Goal: Information Seeking & Learning: Learn about a topic

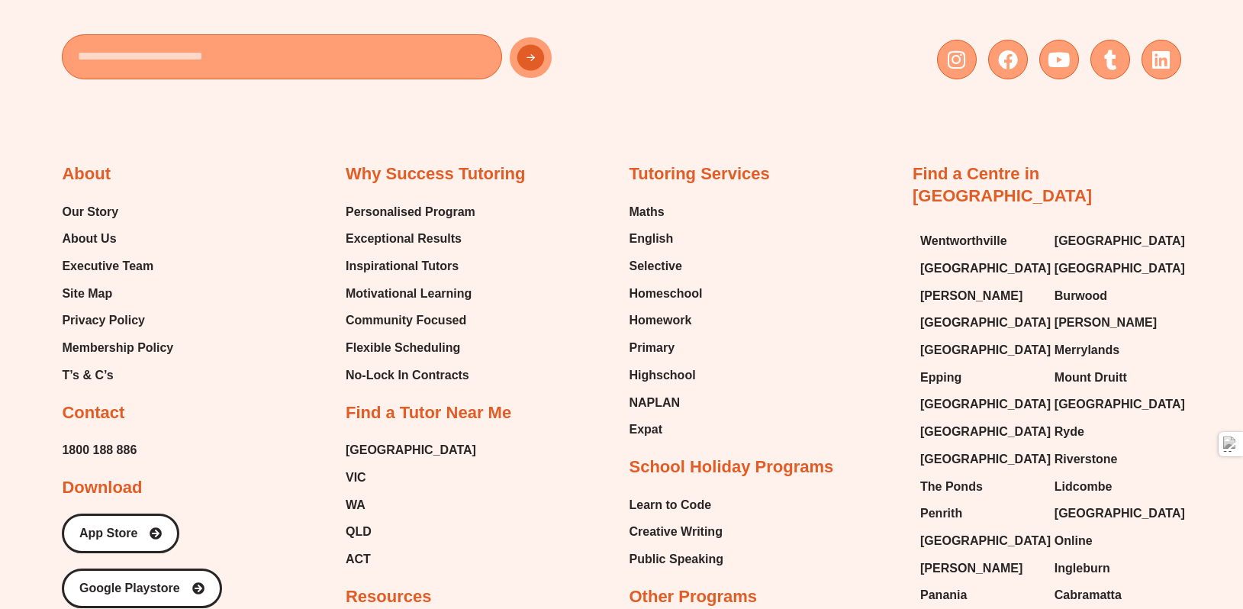
scroll to position [5341, 0]
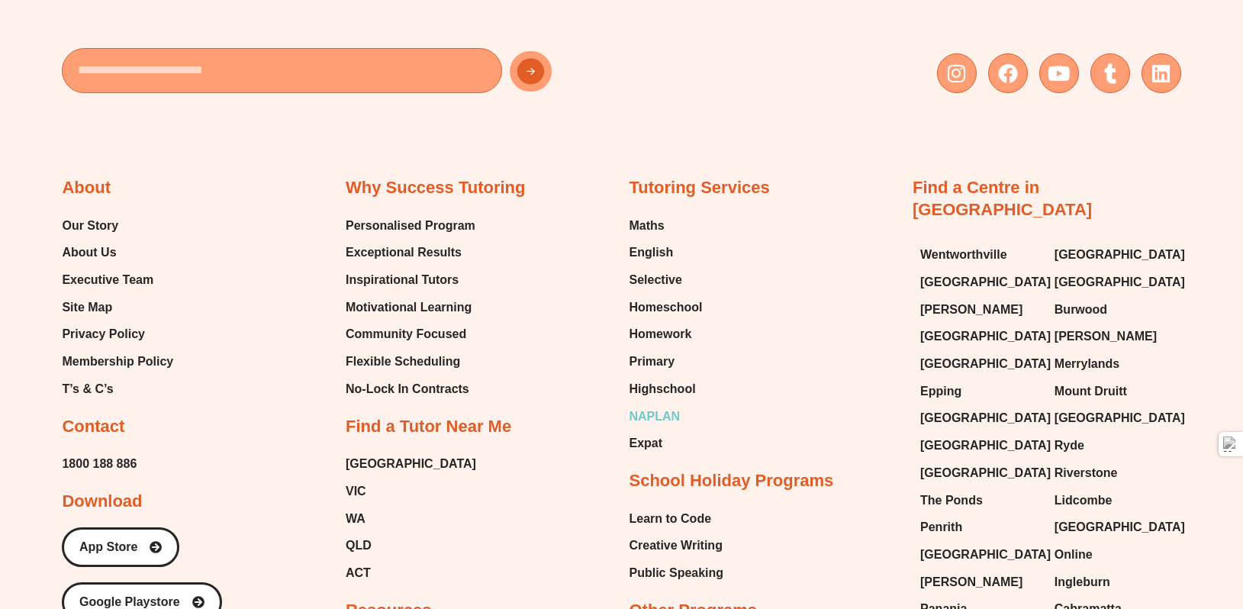
click at [676, 405] on span "NAPLAN" at bounding box center [655, 416] width 51 height 23
click at [665, 269] on span "Selective" at bounding box center [656, 280] width 53 height 23
click at [124, 269] on span "Executive Team" at bounding box center [108, 280] width 92 height 23
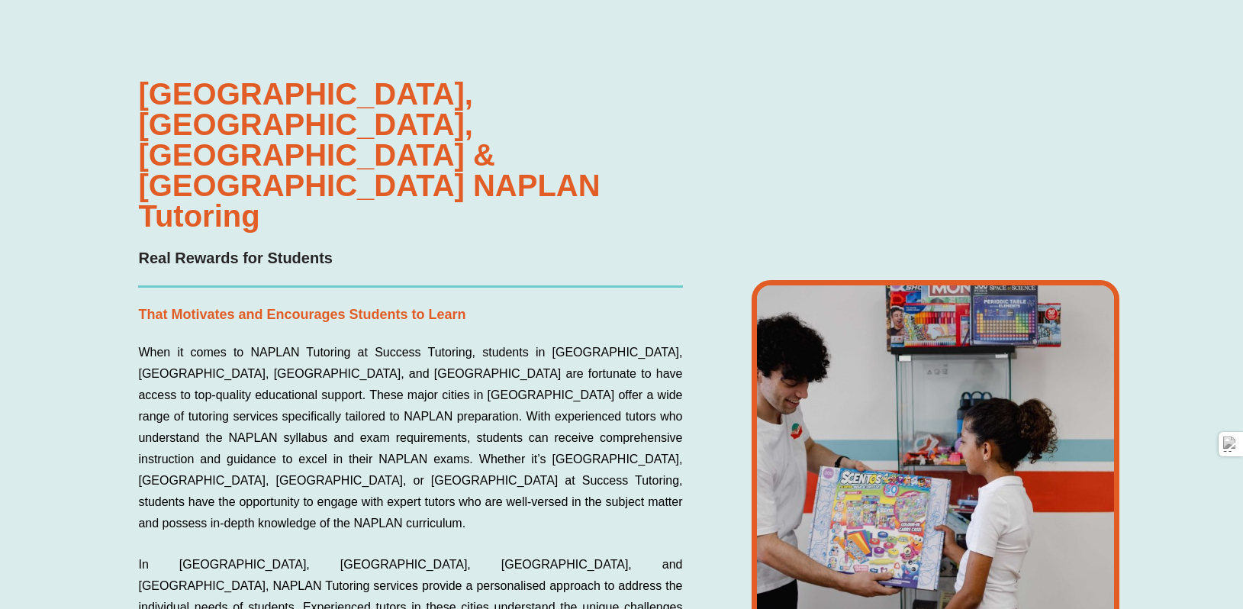
scroll to position [3329, 0]
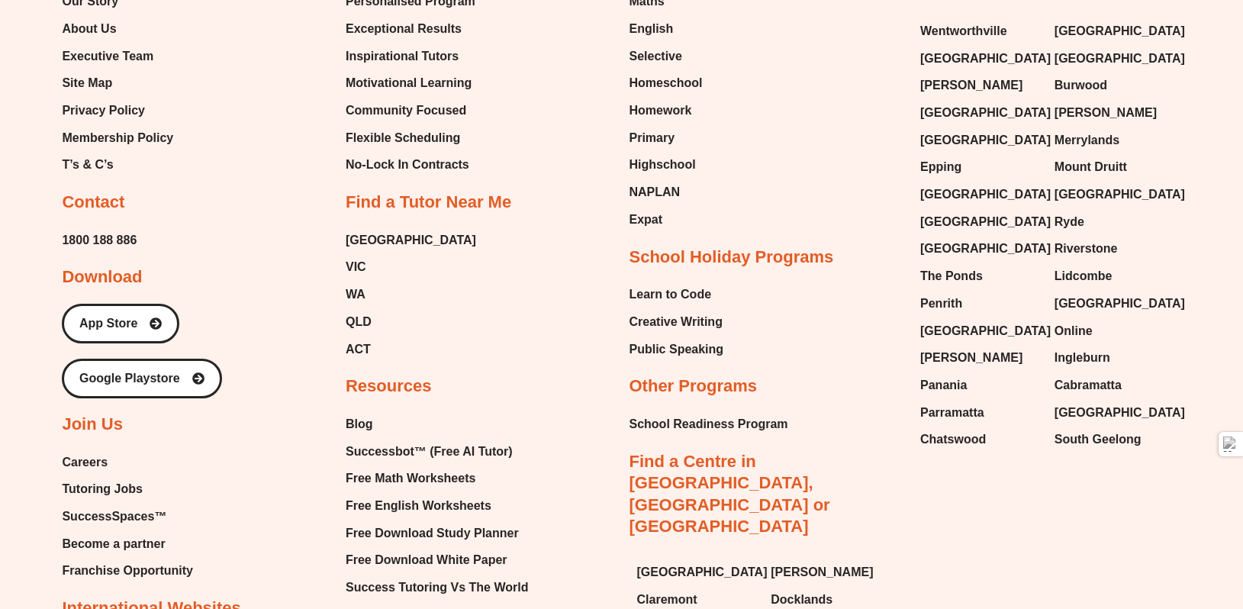
scroll to position [4053, 0]
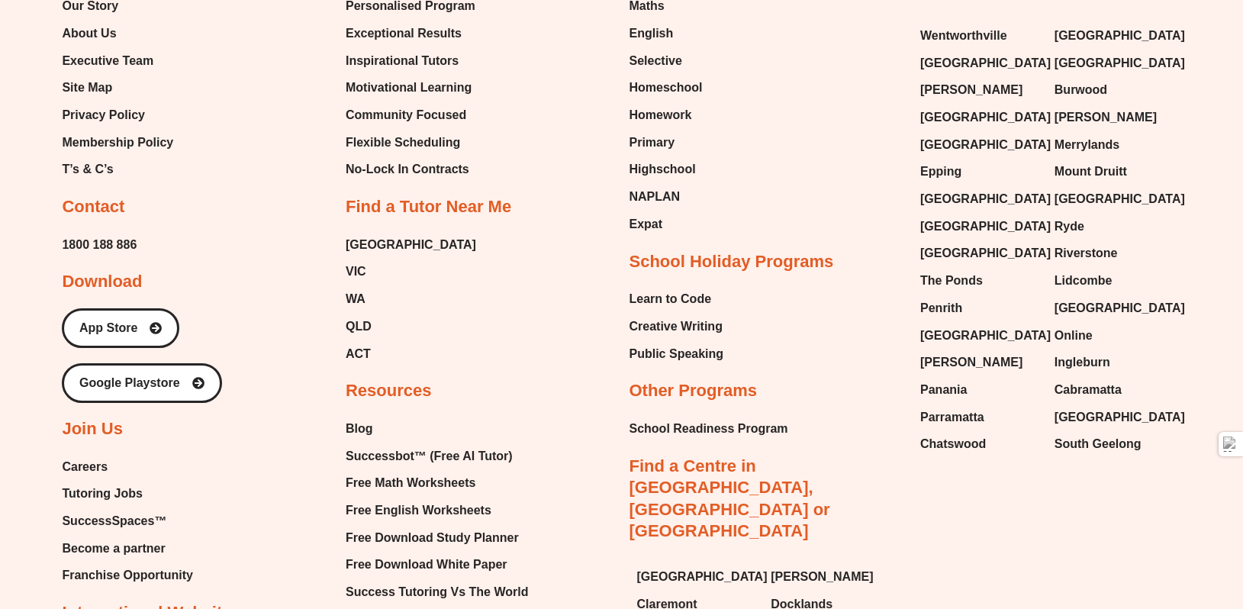
click at [128, 518] on span "SuccessSpaces™" at bounding box center [114, 521] width 105 height 23
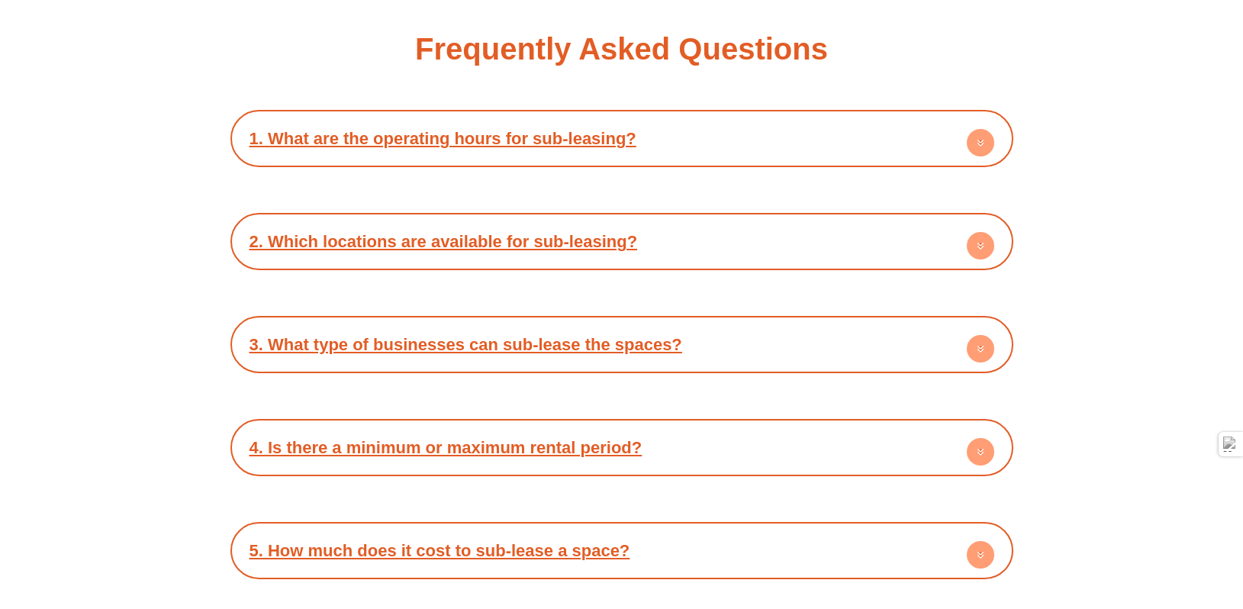
scroll to position [2326, 0]
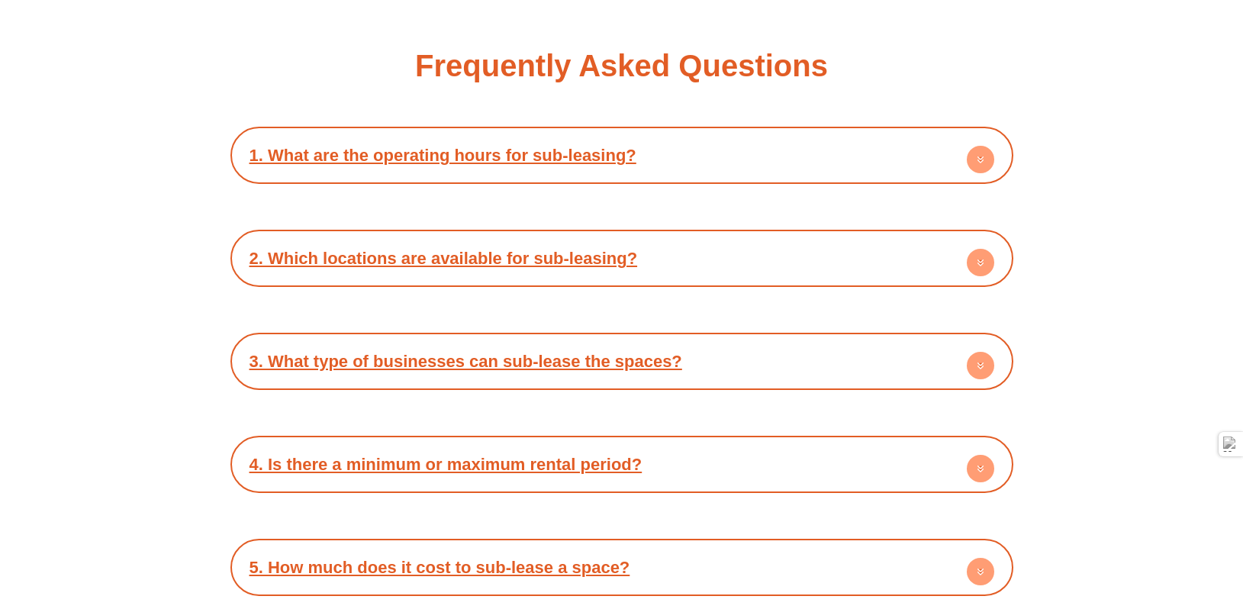
click at [989, 156] on circle at bounding box center [980, 159] width 27 height 27
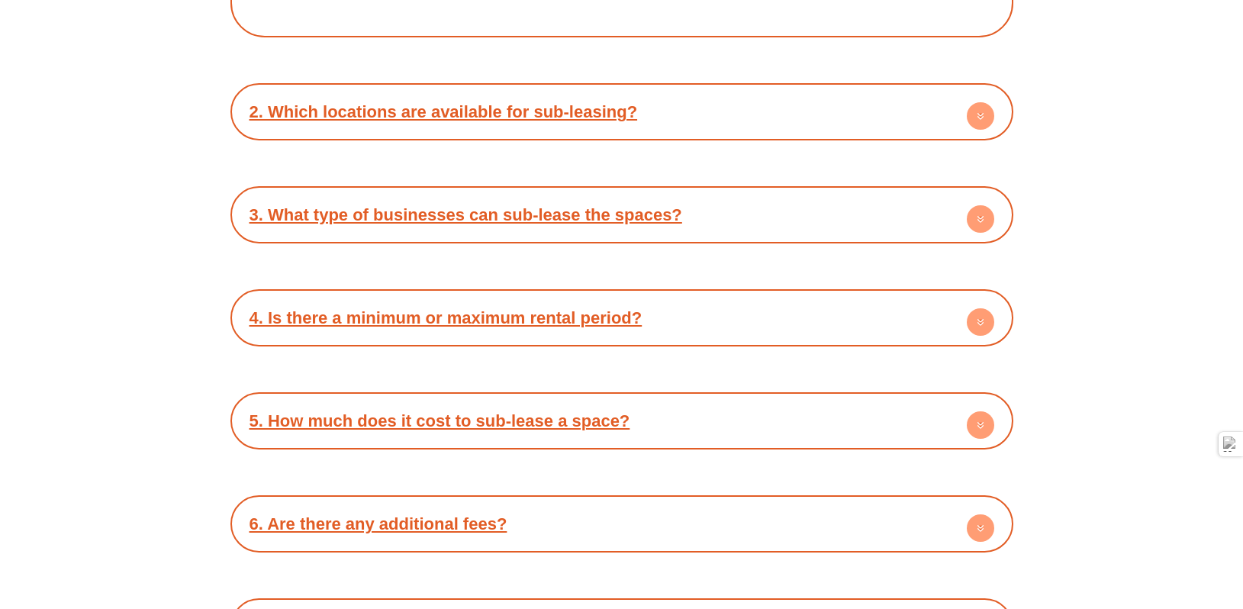
scroll to position [2575, 0]
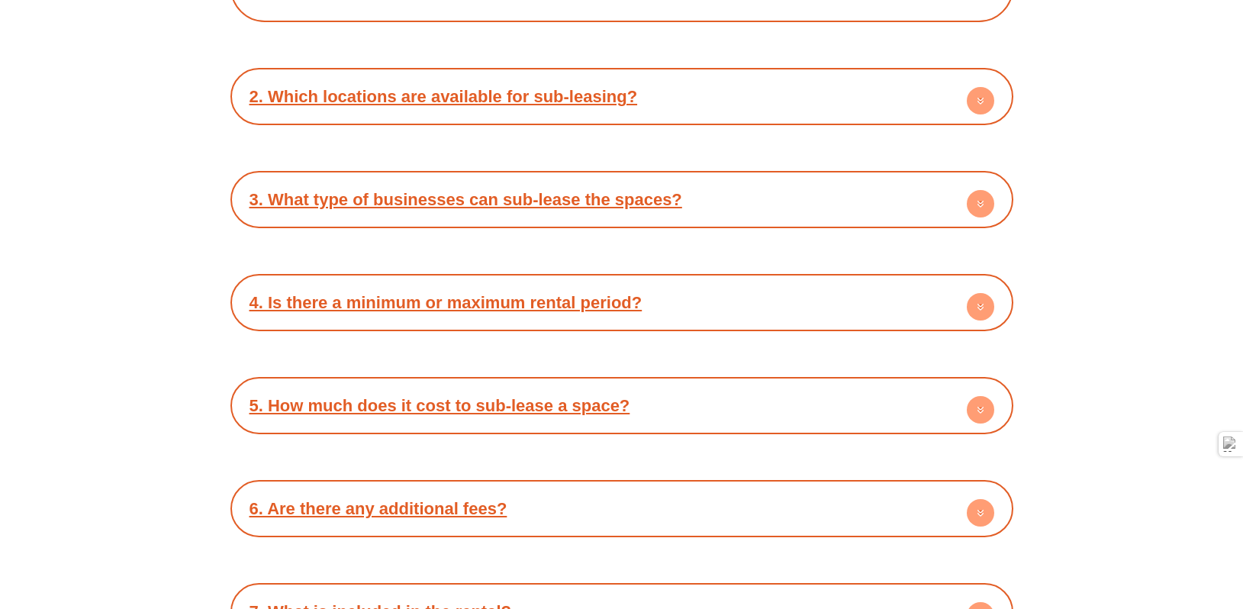
click at [540, 87] on link "2. Which locations are available for sub-leasing?" at bounding box center [444, 96] width 389 height 19
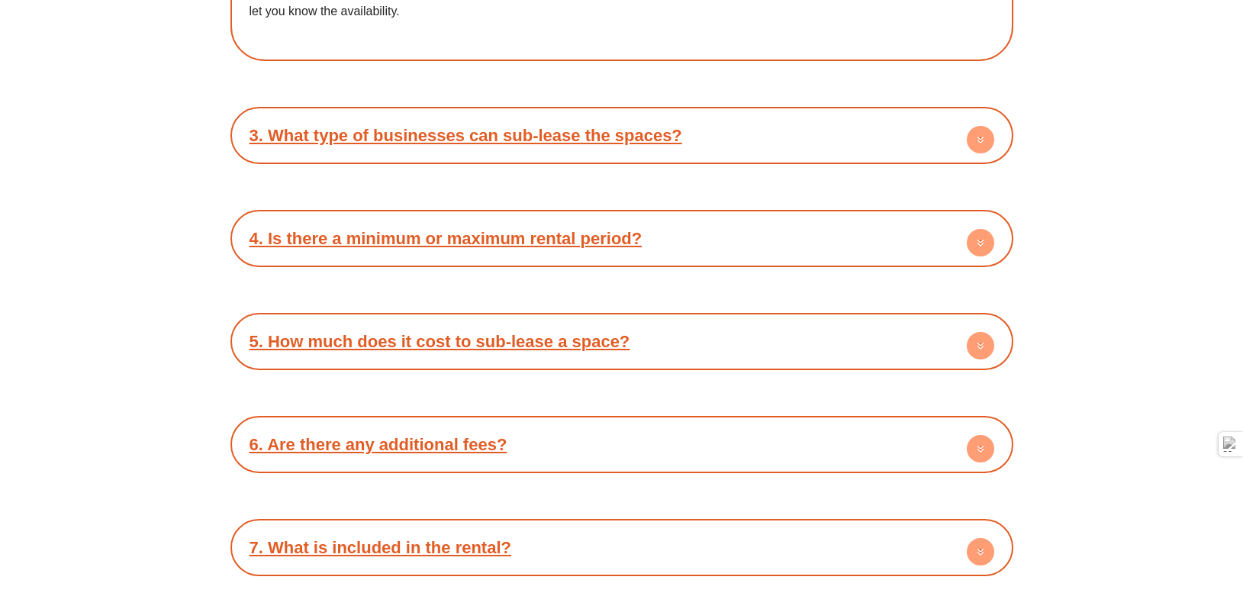
scroll to position [2726, 0]
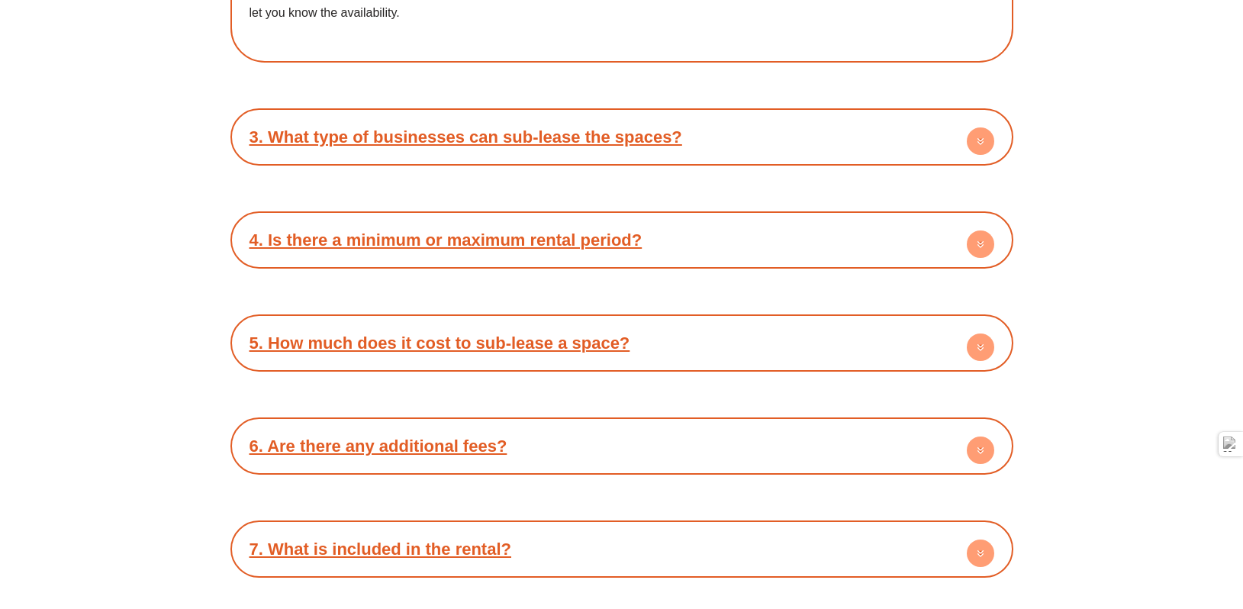
click at [372, 156] on div "3. What type of businesses can sub-lease the spaces? Our spaces are versatile a…" at bounding box center [622, 136] width 783 height 57
click at [372, 142] on link "3. What type of businesses can sub-lease the spaces?" at bounding box center [466, 136] width 433 height 19
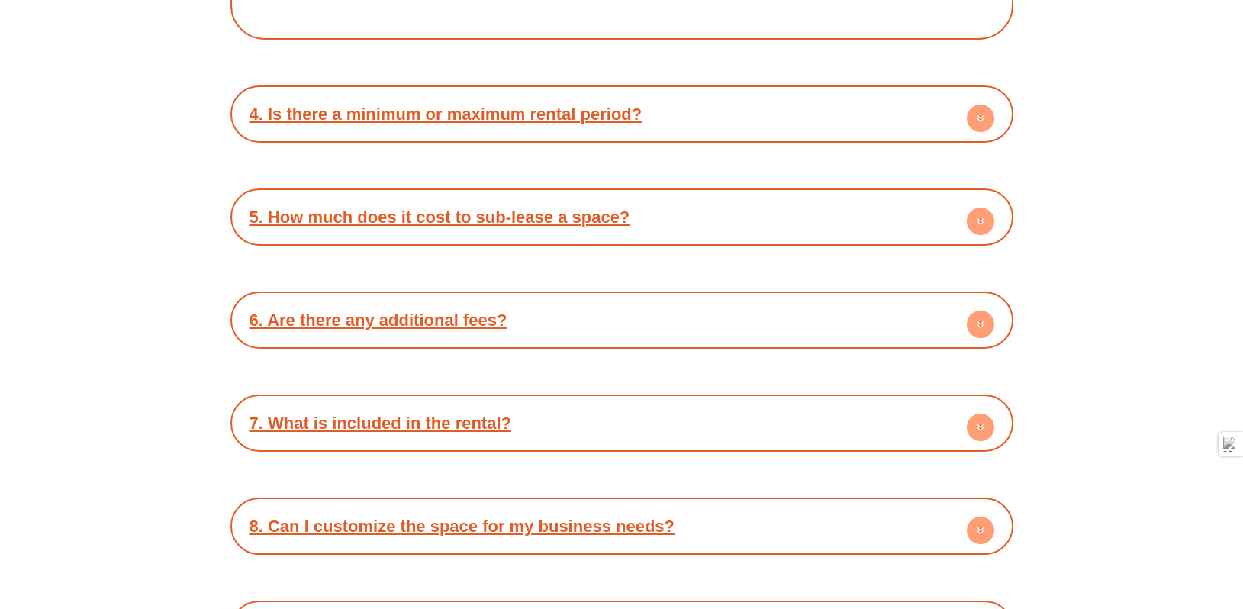
scroll to position [2939, 0]
click at [361, 118] on link "4. Is there a minimum or maximum rental period?" at bounding box center [446, 114] width 393 height 19
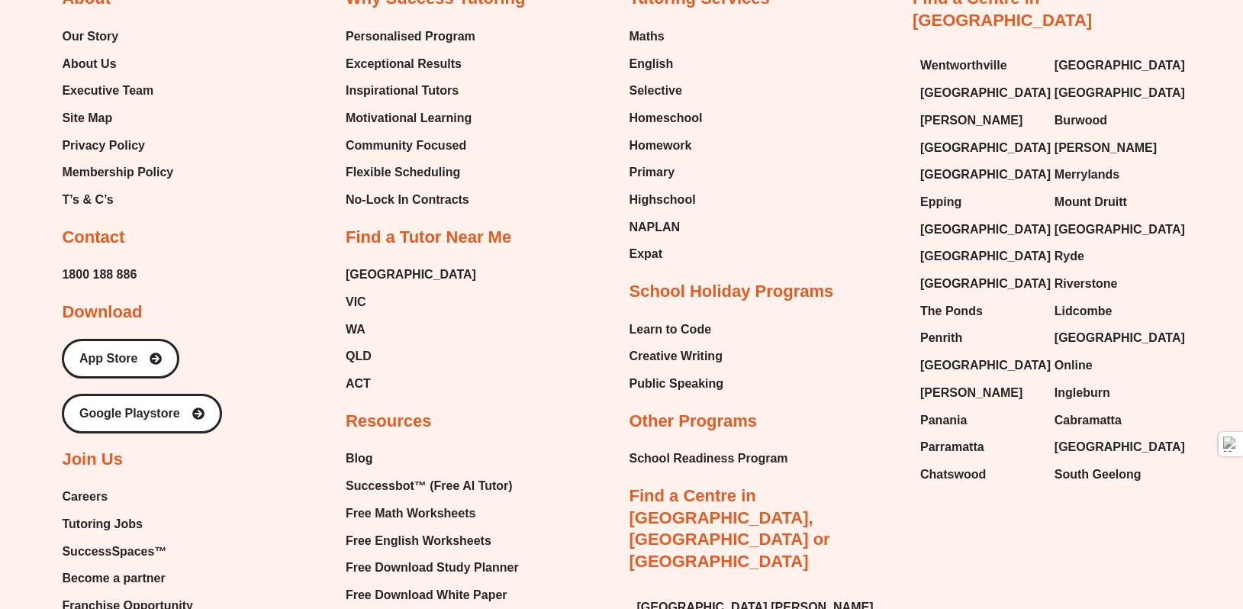
scroll to position [4297, 0]
click at [1072, 164] on span "Merrylands" at bounding box center [1087, 175] width 65 height 23
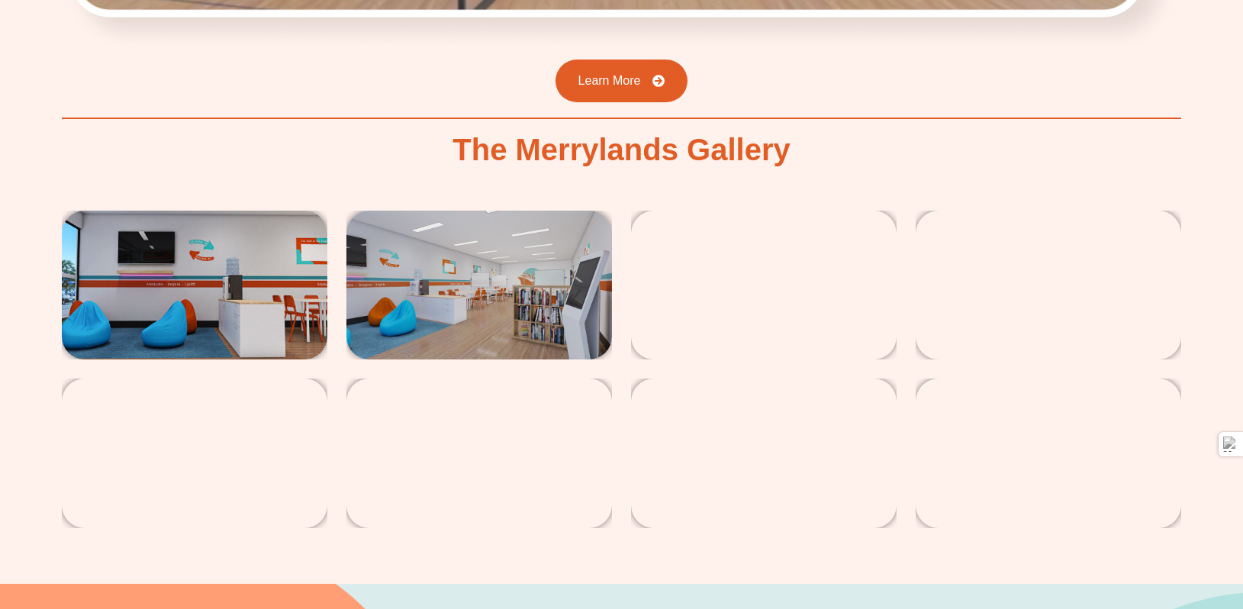
scroll to position [2730, 0]
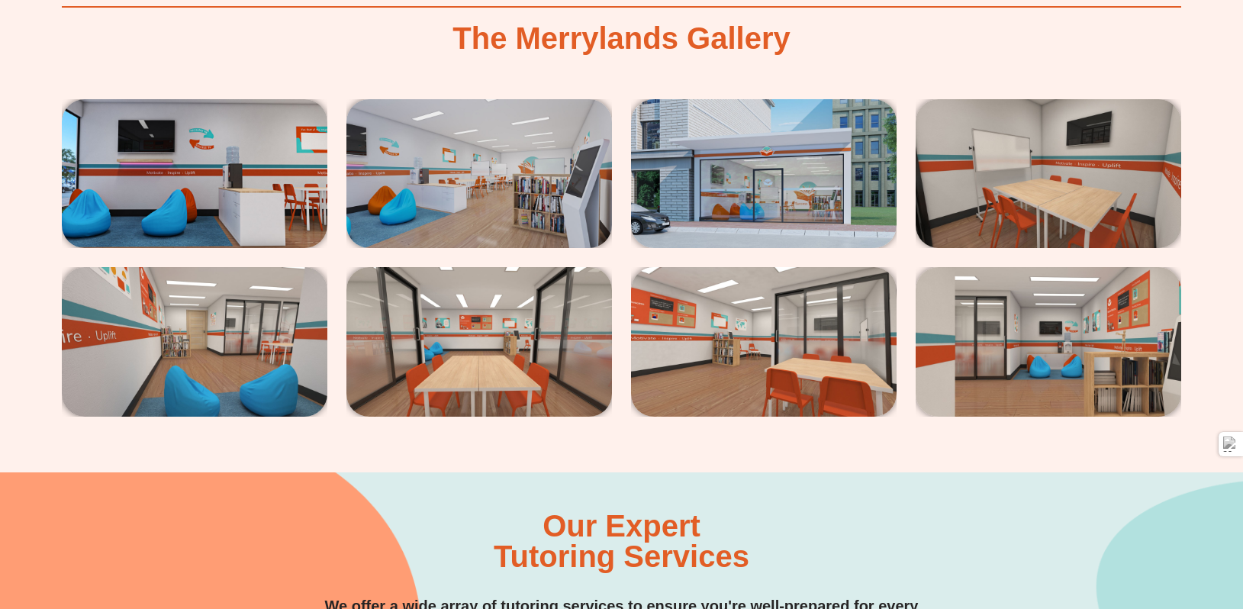
click at [166, 170] on img at bounding box center [195, 174] width 266 height 150
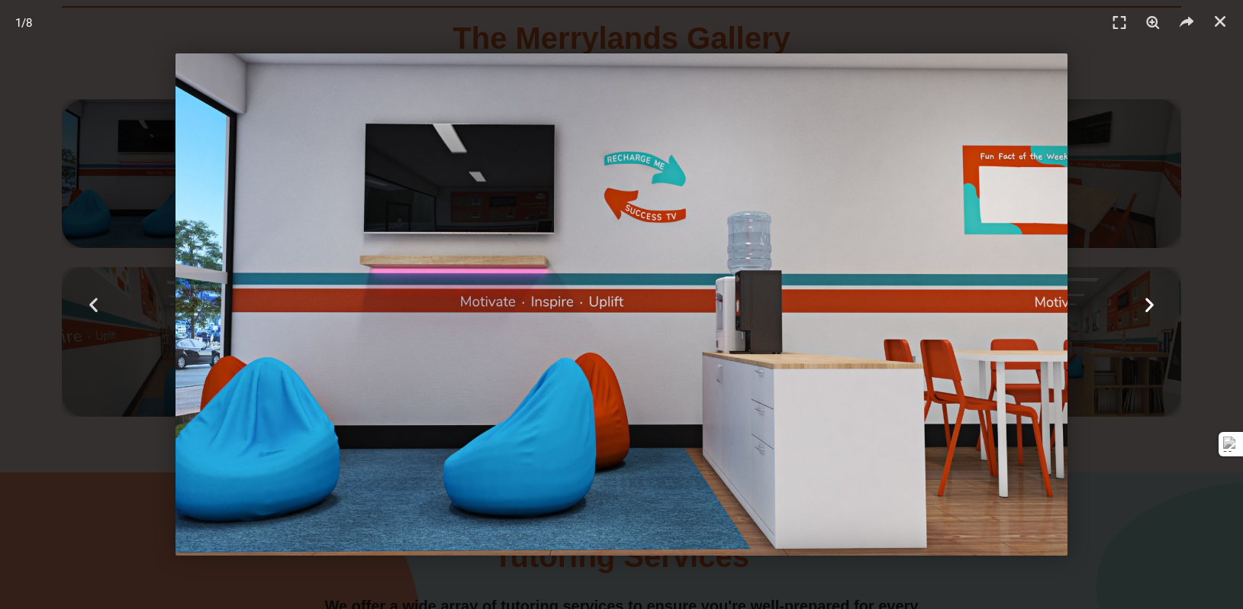
click at [1144, 303] on icon "Next slide" at bounding box center [1149, 304] width 19 height 19
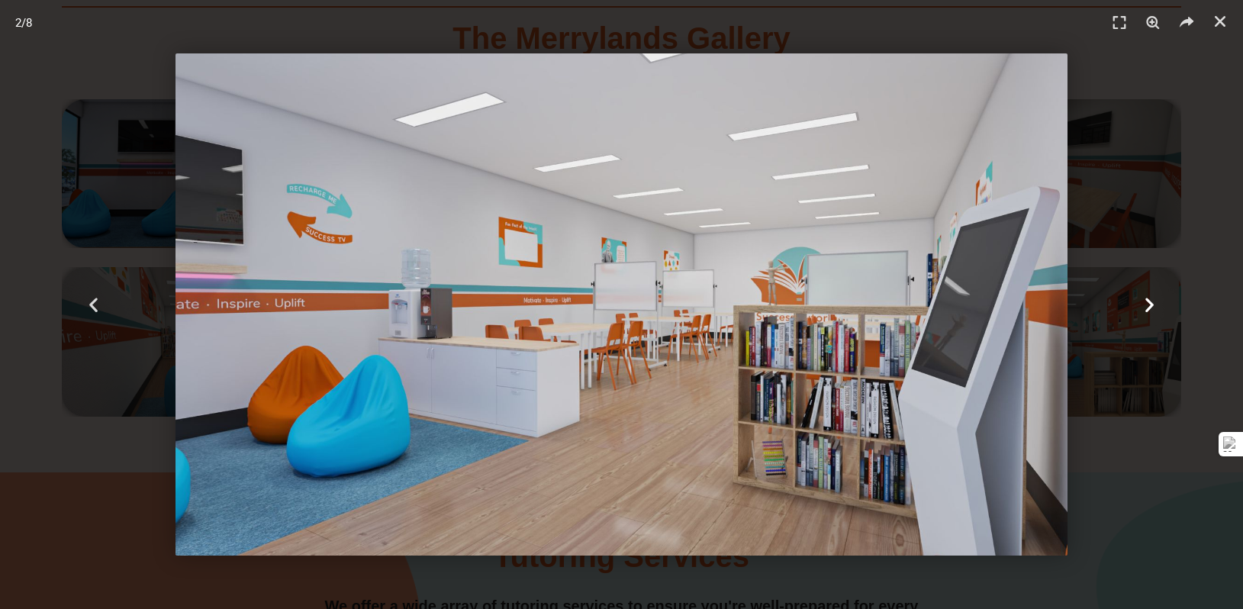
click at [1145, 305] on icon "Next slide" at bounding box center [1149, 304] width 19 height 19
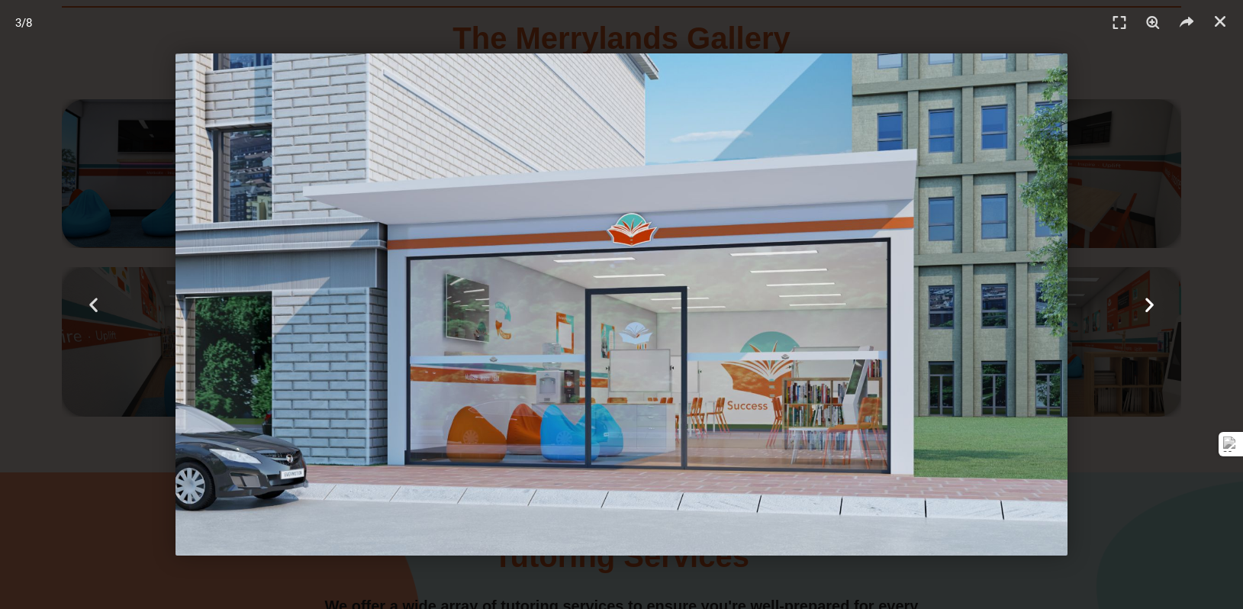
click at [1145, 306] on icon "Next slide" at bounding box center [1149, 304] width 19 height 19
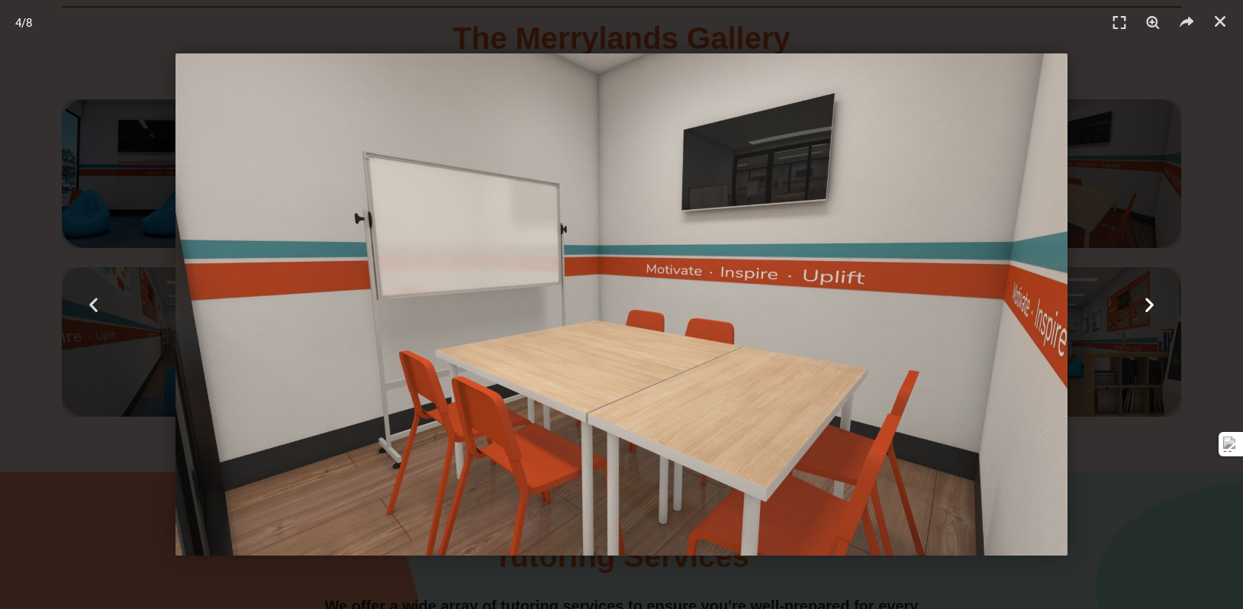
click at [1145, 306] on icon "Next slide" at bounding box center [1149, 304] width 19 height 19
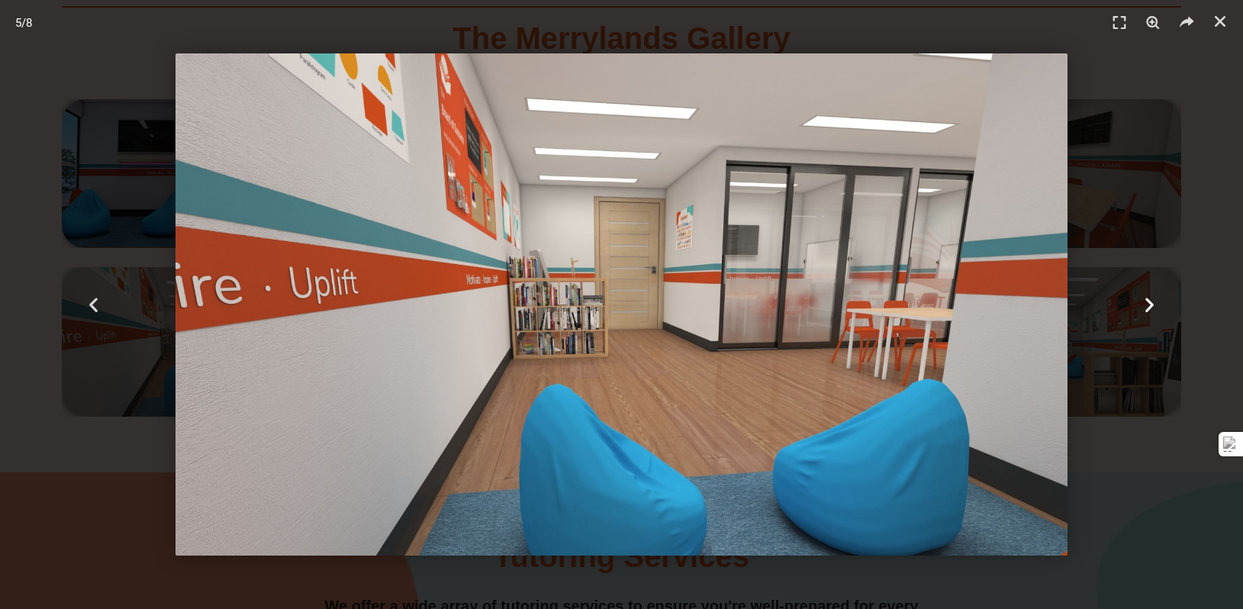
click at [1145, 306] on icon "Next slide" at bounding box center [1149, 304] width 19 height 19
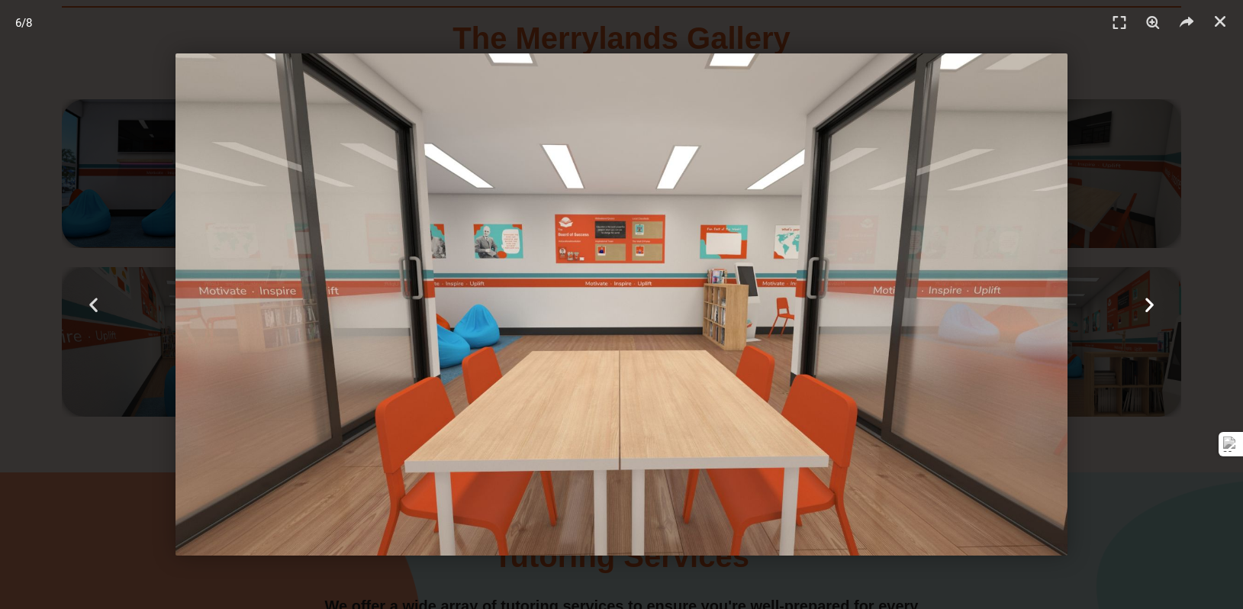
click at [1145, 306] on icon "Next slide" at bounding box center [1149, 304] width 19 height 19
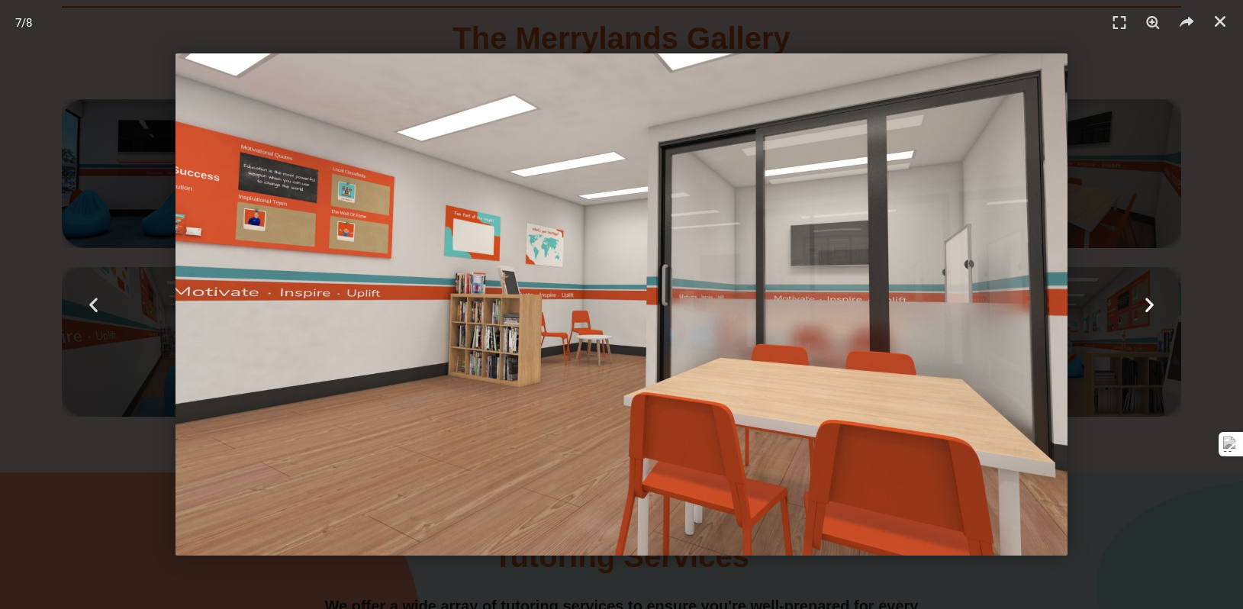
click at [1145, 306] on icon "Next slide" at bounding box center [1149, 304] width 19 height 19
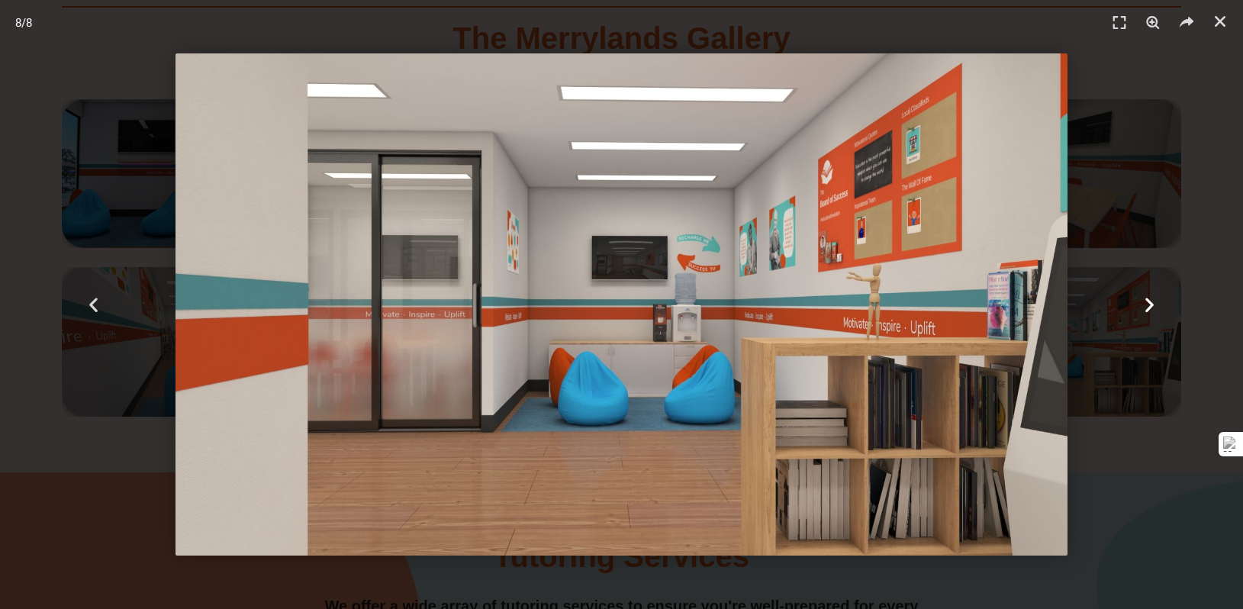
click at [1145, 306] on icon "Next slide" at bounding box center [1149, 304] width 19 height 19
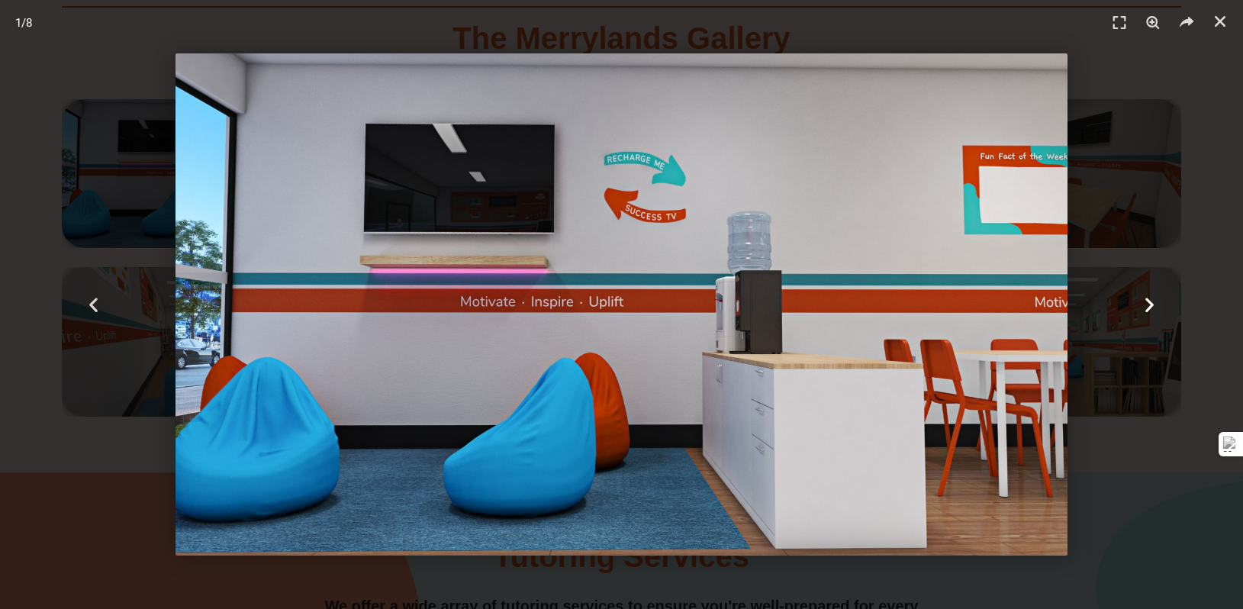
click at [1145, 306] on icon "Next slide" at bounding box center [1149, 304] width 19 height 19
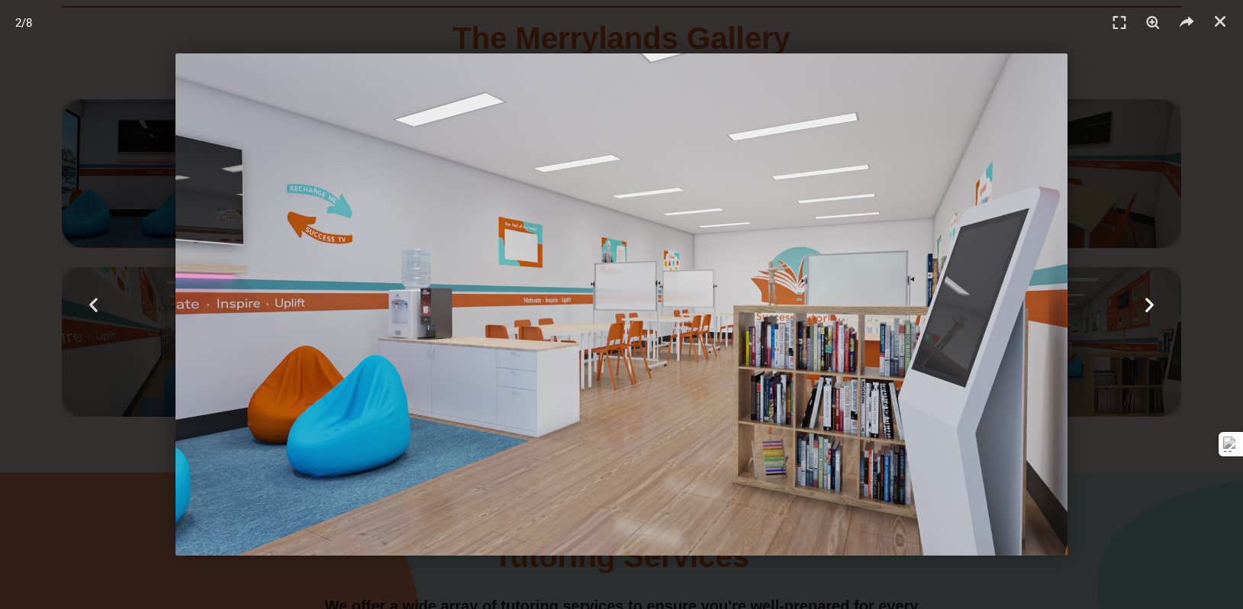
click at [1145, 306] on icon "Next slide" at bounding box center [1149, 304] width 19 height 19
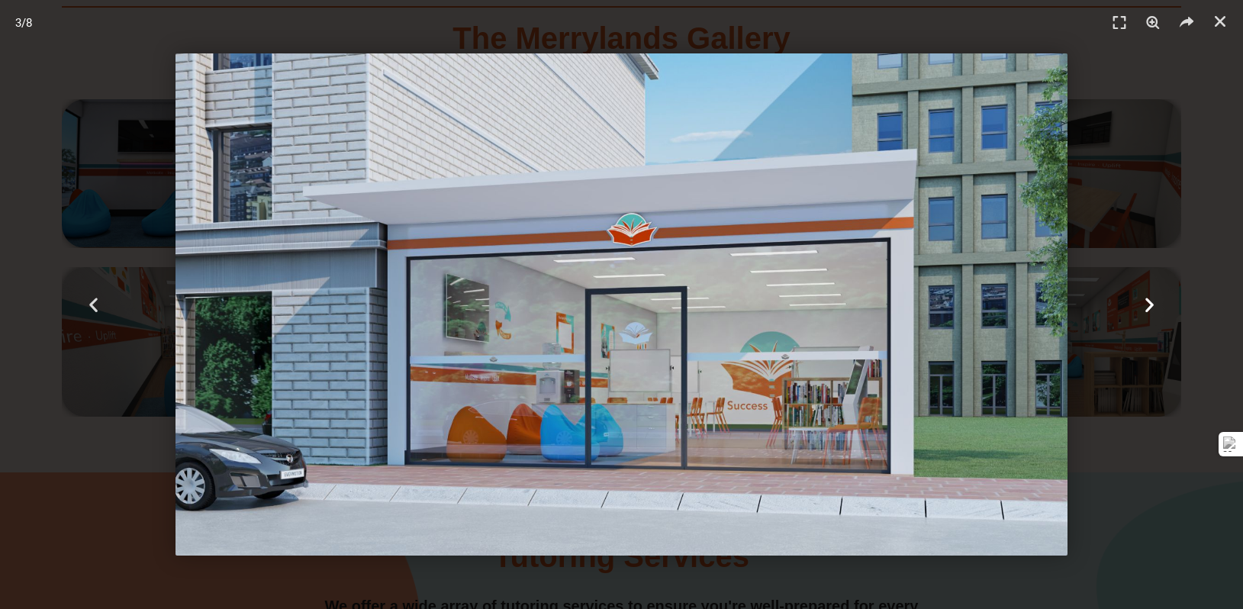
click at [1145, 306] on icon "Next slide" at bounding box center [1149, 304] width 19 height 19
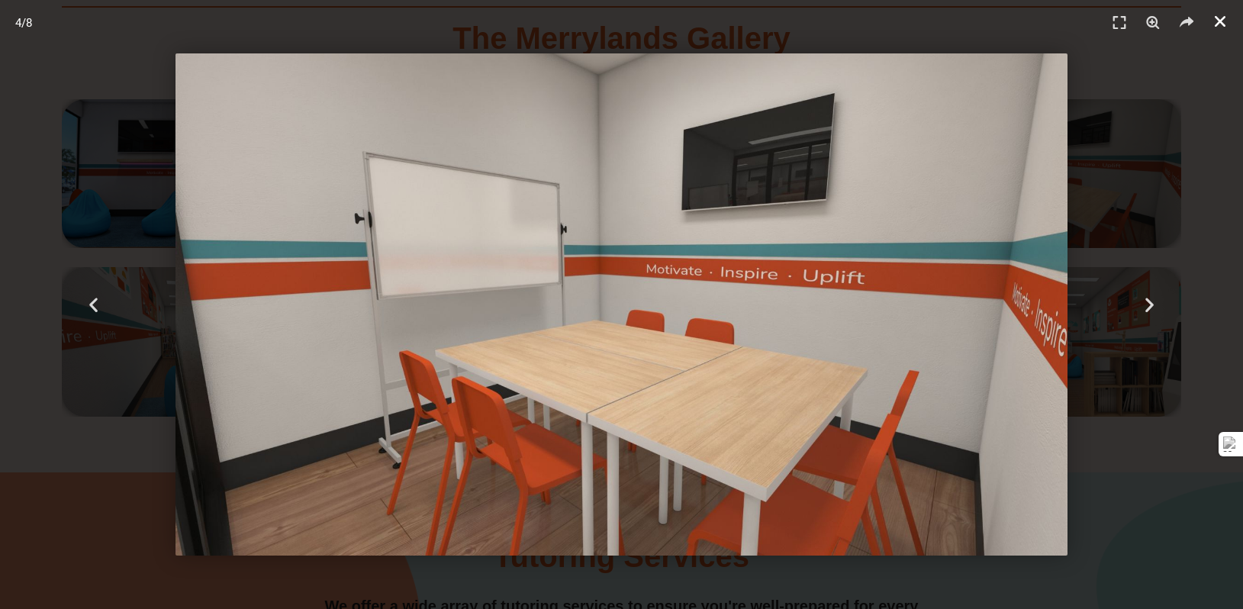
click at [1215, 28] on icon "Close (Esc)" at bounding box center [1220, 21] width 15 height 15
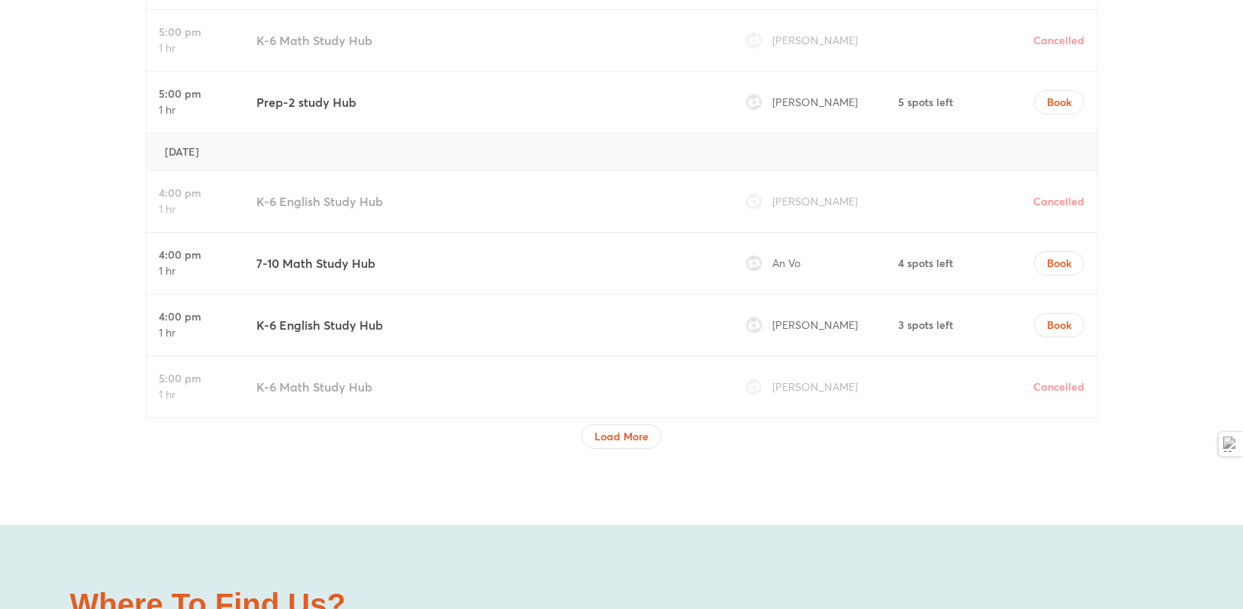
scroll to position [5392, 0]
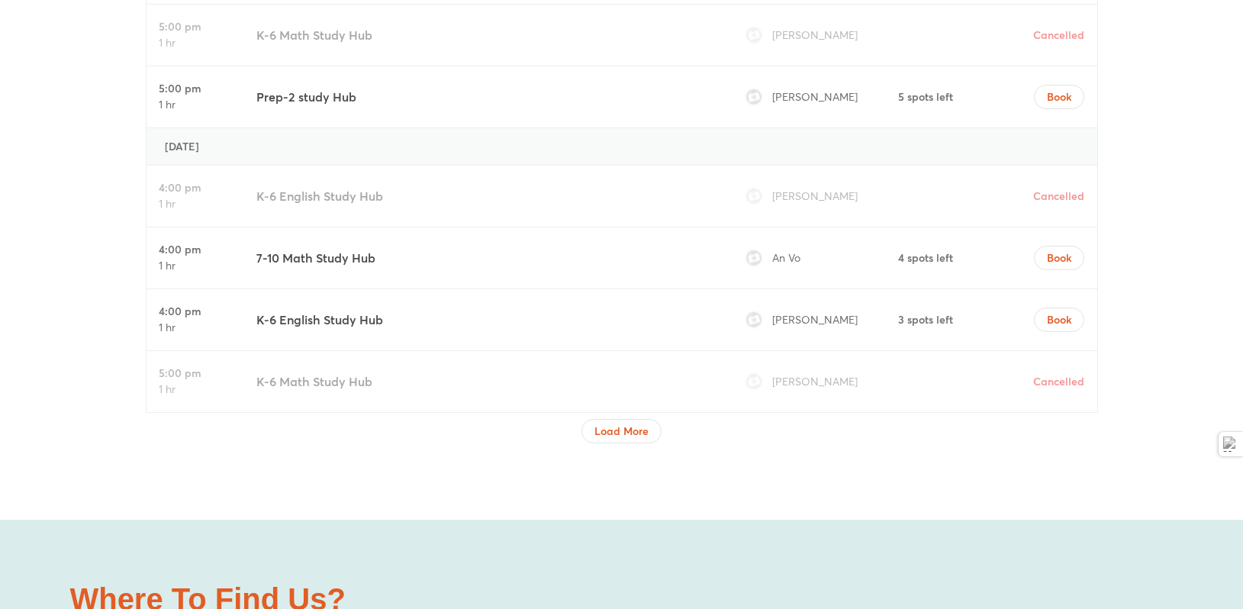
click at [607, 443] on div at bounding box center [622, 447] width 953 height 8
click at [630, 424] on span "Load More" at bounding box center [622, 431] width 54 height 15
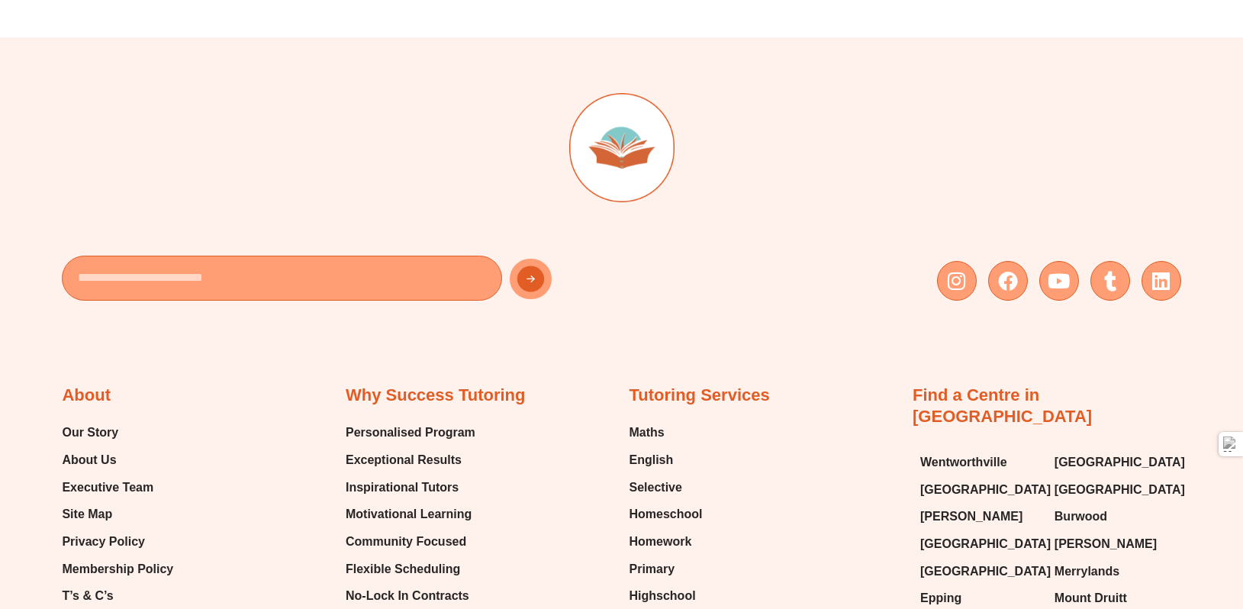
scroll to position [10801, 0]
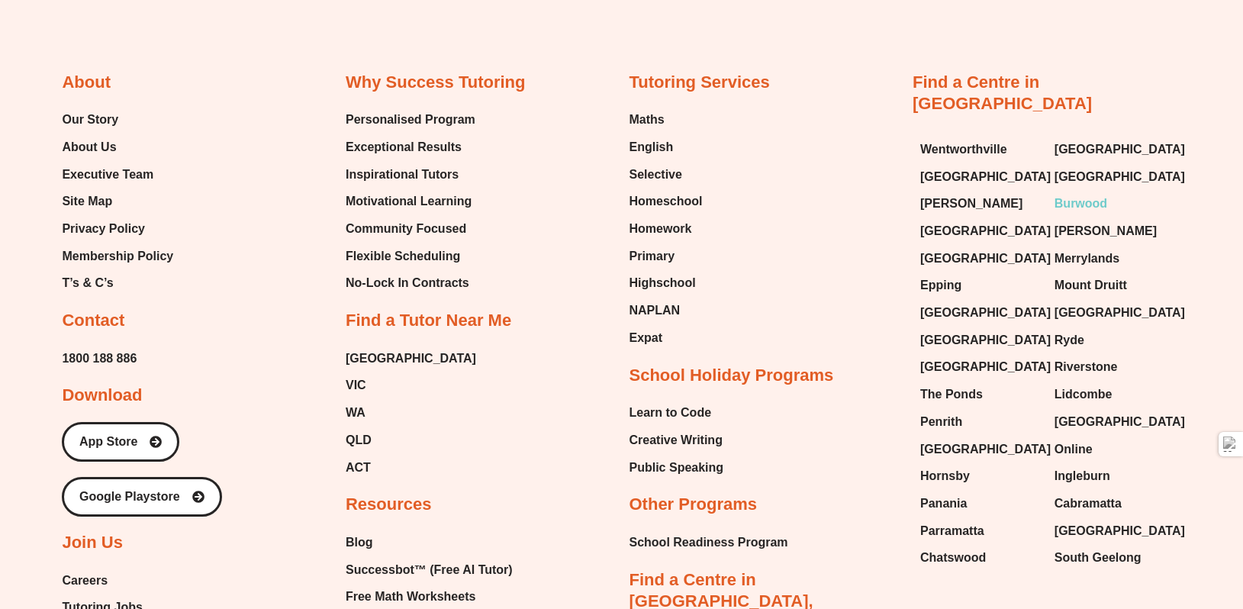
click at [1108, 192] on link "Burwood" at bounding box center [1114, 203] width 119 height 23
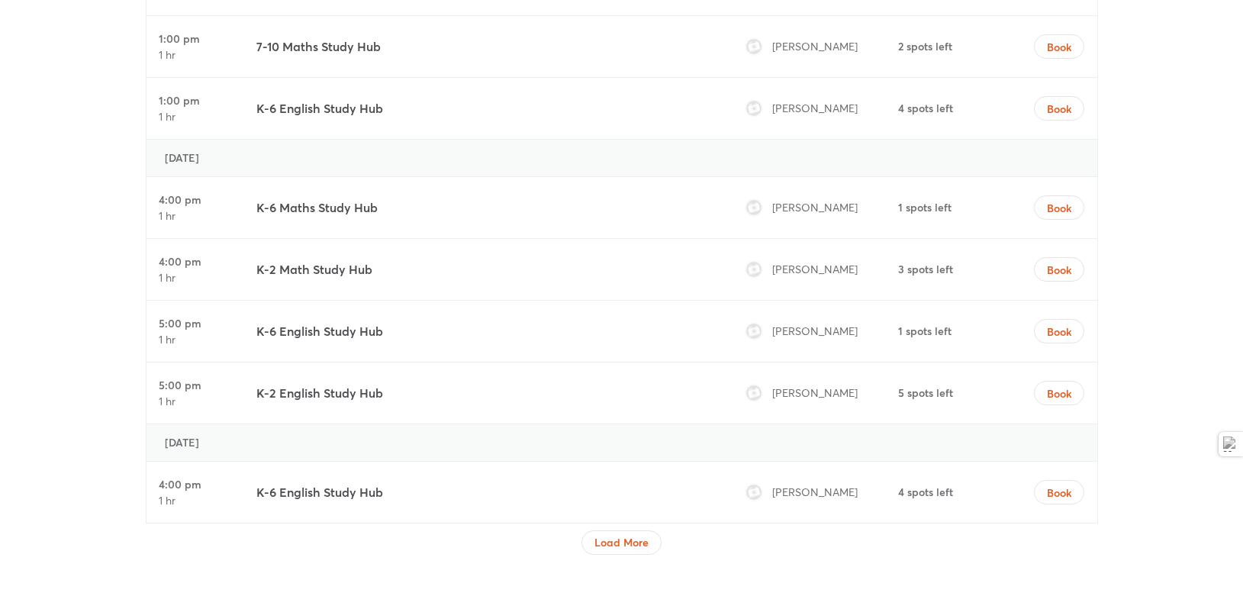
scroll to position [6503, 0]
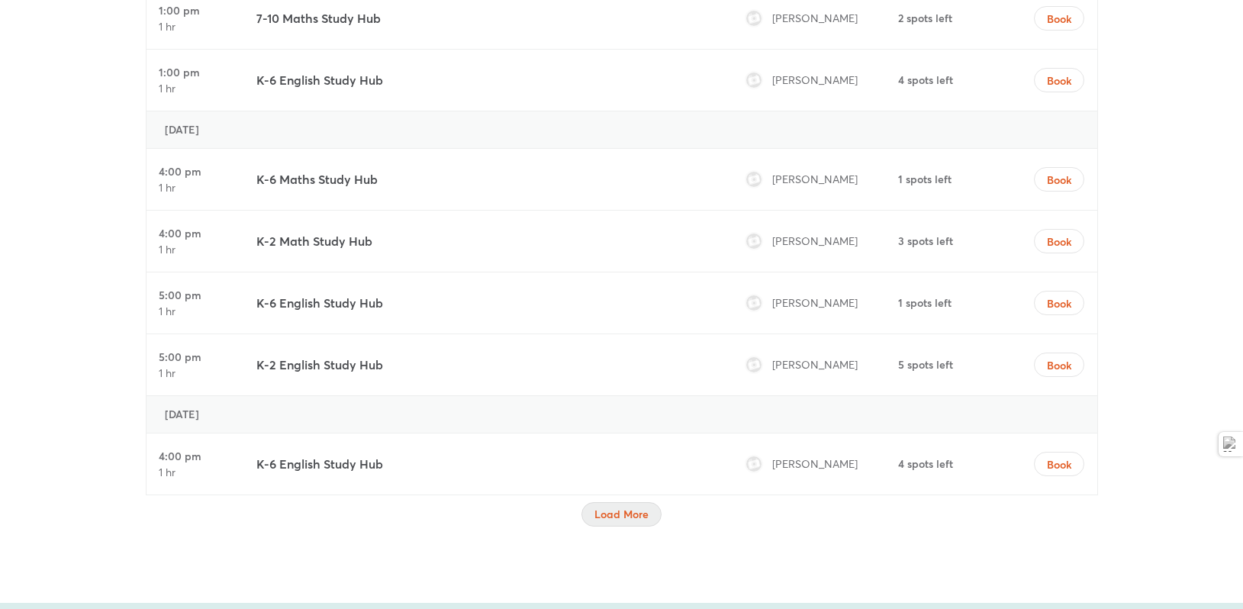
click at [621, 507] on span "Load More" at bounding box center [622, 514] width 54 height 15
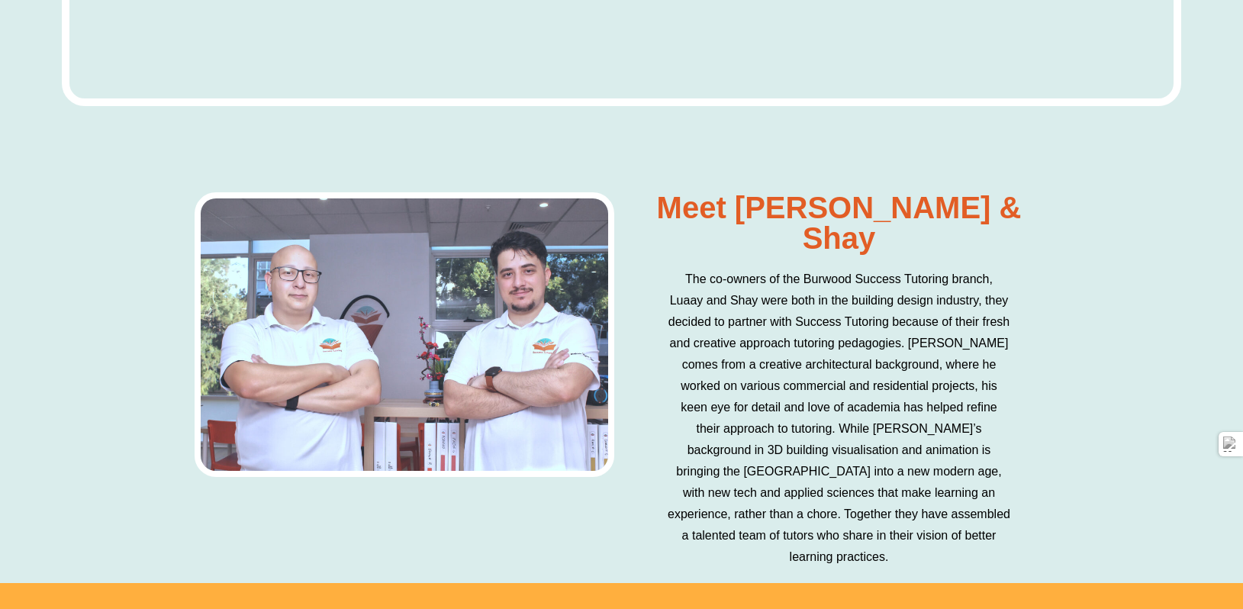
scroll to position [9047, 0]
